Goal: Transaction & Acquisition: Purchase product/service

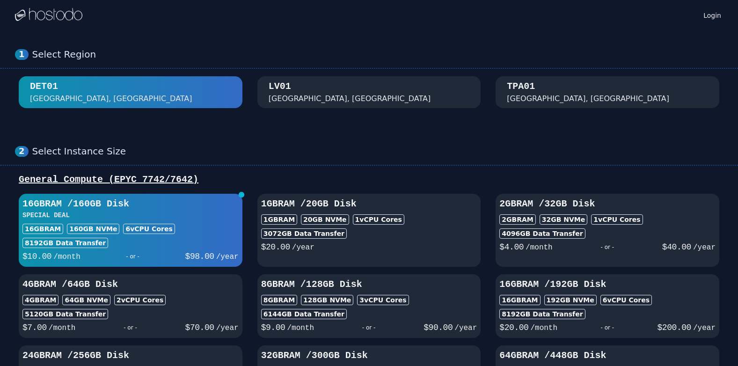
click at [309, 125] on div "1 Select Region [GEOGRAPHIC_DATA]" at bounding box center [369, 78] width 738 height 97
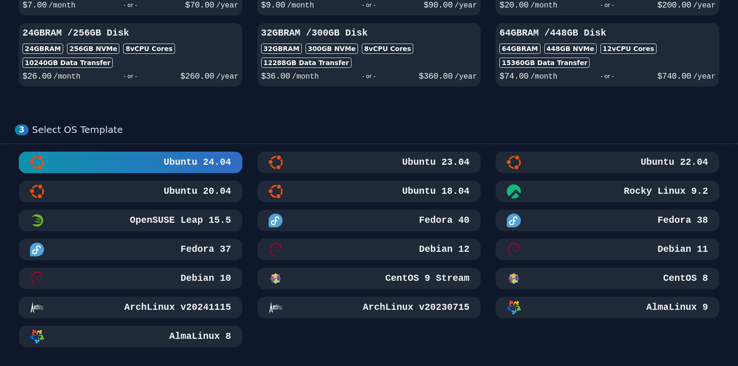
scroll to position [374, 0]
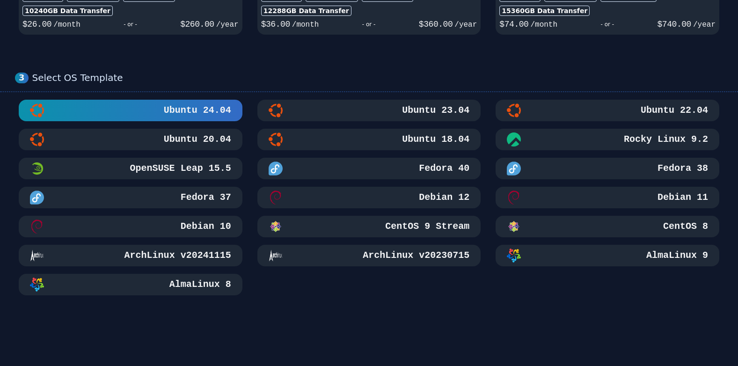
click at [641, 252] on div "AlmaLinux 9" at bounding box center [607, 256] width 201 height 14
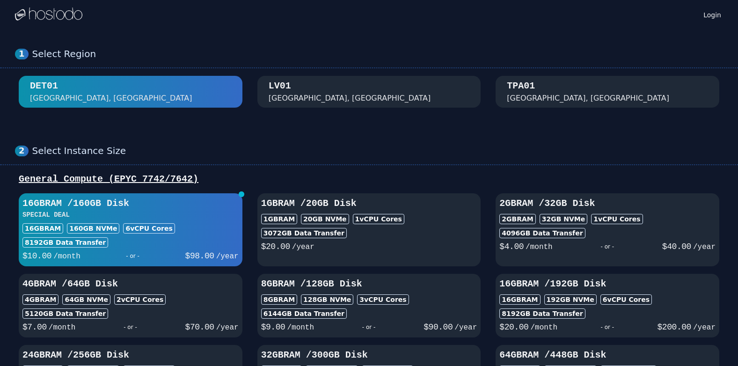
scroll to position [0, 0]
click at [55, 12] on img at bounding box center [48, 15] width 67 height 14
